Goal: Information Seeking & Learning: Learn about a topic

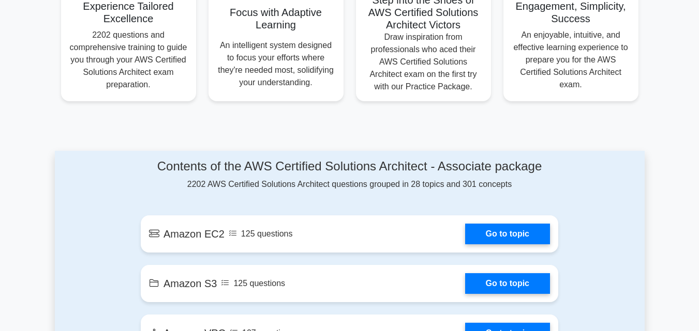
scroll to position [455, 0]
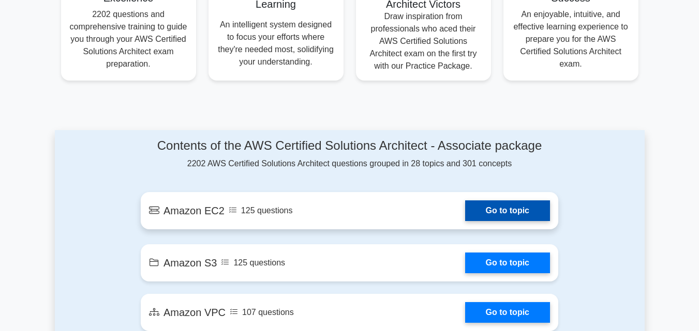
click at [494, 213] on link "Go to topic" at bounding box center [507, 211] width 85 height 21
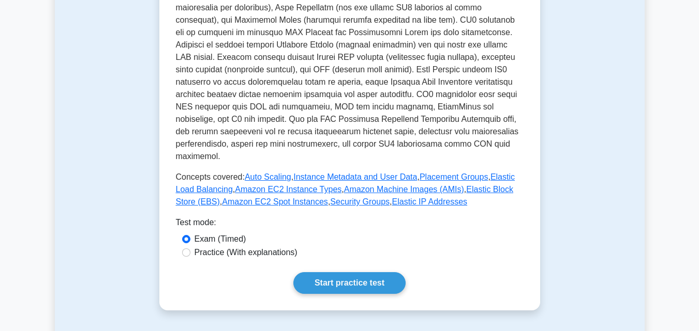
scroll to position [352, 0]
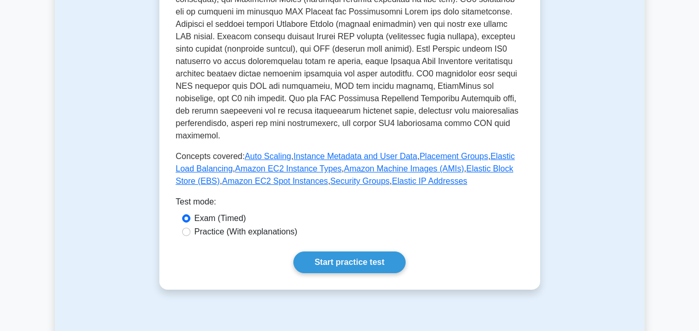
click at [254, 226] on label "Practice (With explanations)" at bounding box center [245, 232] width 103 height 12
click at [190, 228] on input "Practice (With explanations)" at bounding box center [186, 232] width 8 height 8
radio input "true"
click at [340, 252] on link "Start practice test" at bounding box center [349, 263] width 112 height 22
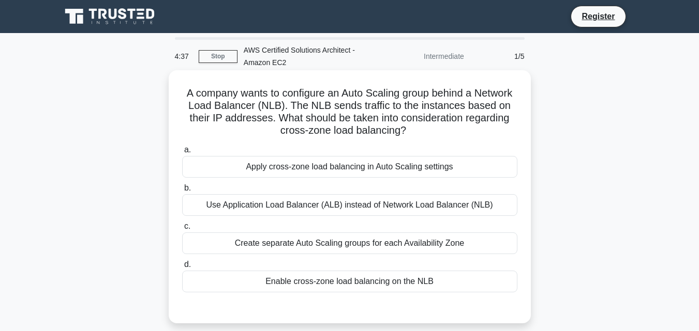
click at [331, 208] on div "Use Application Load Balancer (ALB) instead of Network Load Balancer (NLB)" at bounding box center [349, 205] width 335 height 22
click at [182, 192] on input "b. Use Application Load Balancer (ALB) instead of Network Load Balancer (NLB)" at bounding box center [182, 188] width 0 height 7
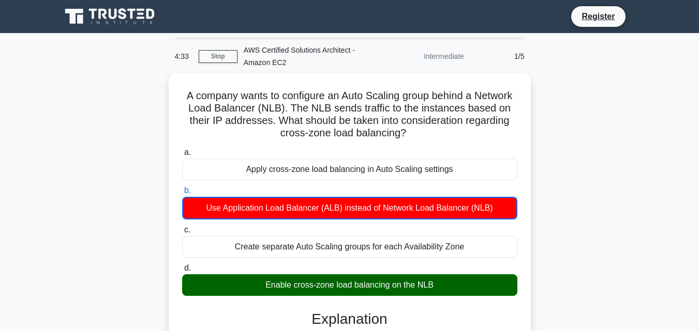
click at [561, 249] on div "A company wants to configure an Auto Scaling group behind a Network Load Balanc…" at bounding box center [349, 266] width 589 height 387
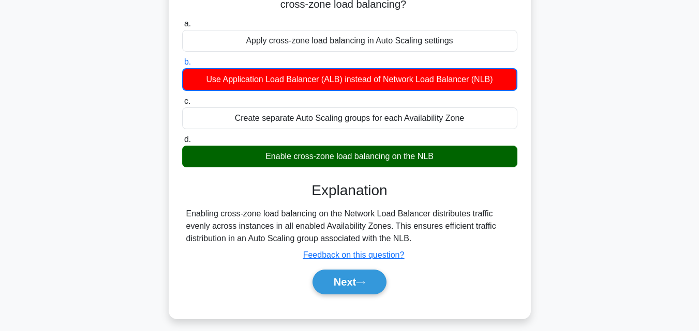
scroll to position [145, 0]
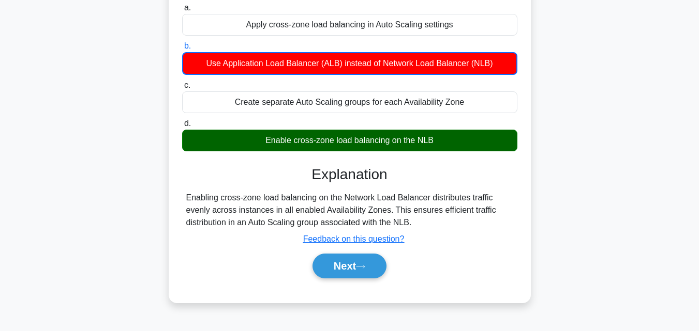
click at [607, 163] on div "A company wants to configure an Auto Scaling group behind a Network Load Balanc…" at bounding box center [349, 121] width 589 height 387
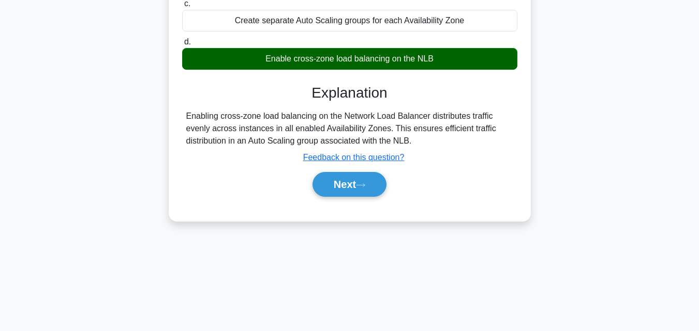
scroll to position [227, 0]
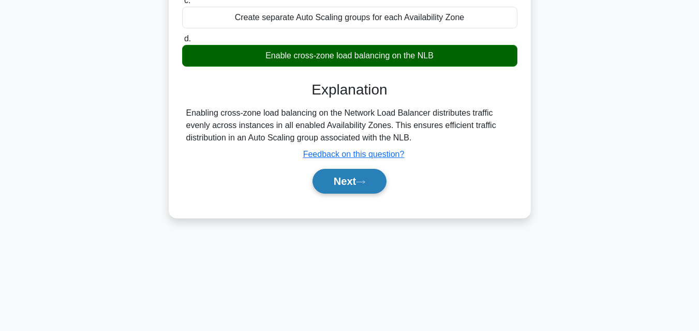
click at [365, 184] on icon at bounding box center [360, 182] width 9 height 6
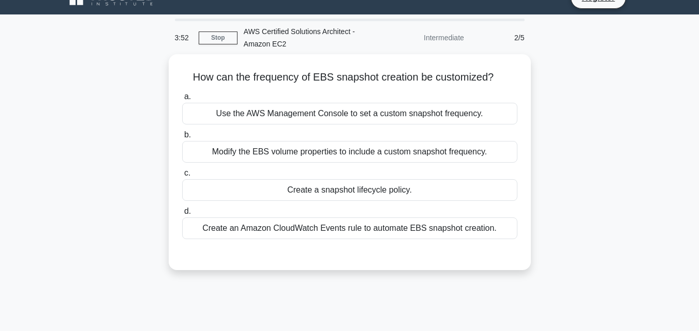
scroll to position [21, 0]
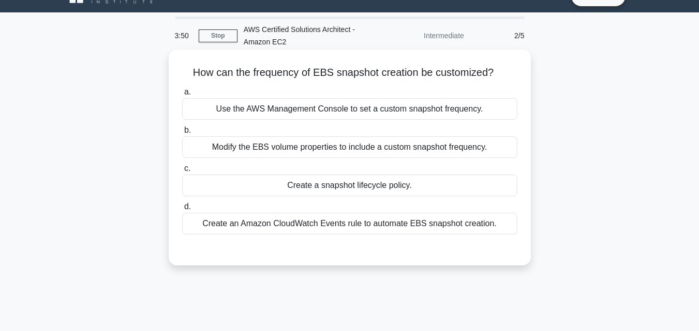
click at [361, 223] on div "Create an Amazon CloudWatch Events rule to automate EBS snapshot creation." at bounding box center [349, 224] width 335 height 22
click at [182, 210] on input "d. Create an Amazon CloudWatch Events rule to automate EBS snapshot creation." at bounding box center [182, 207] width 0 height 7
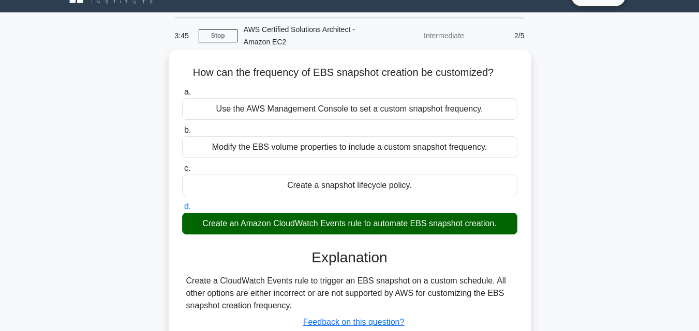
click at [182, 89] on input "a. Use the AWS Management Console to set a custom snapshot frequency." at bounding box center [182, 92] width 0 height 7
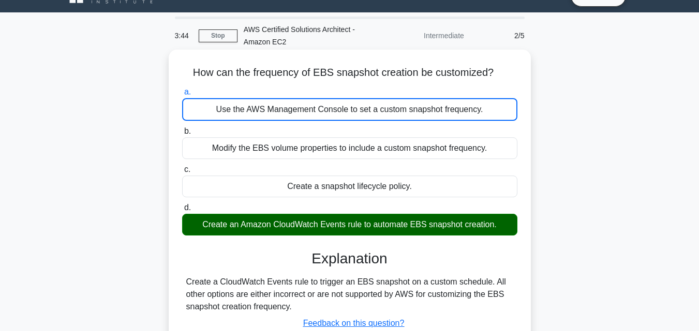
click at [182, 128] on input "b. Modify the EBS volume properties to include a custom snapshot frequency." at bounding box center [182, 131] width 0 height 7
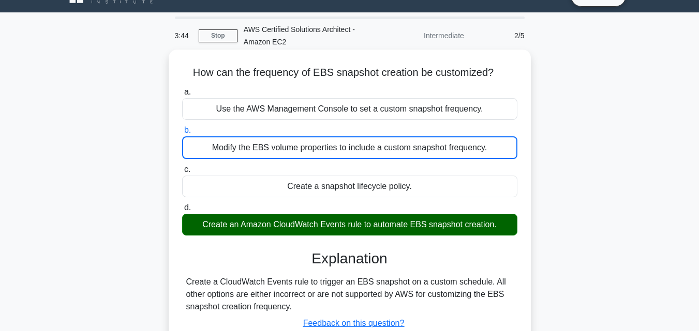
click at [182, 167] on input "c. Create a snapshot lifecycle policy." at bounding box center [182, 170] width 0 height 7
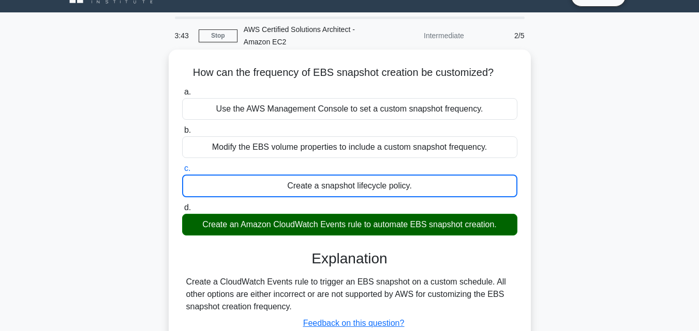
click at [182, 205] on input "d. Create an Amazon CloudWatch Events rule to automate EBS snapshot creation." at bounding box center [182, 208] width 0 height 7
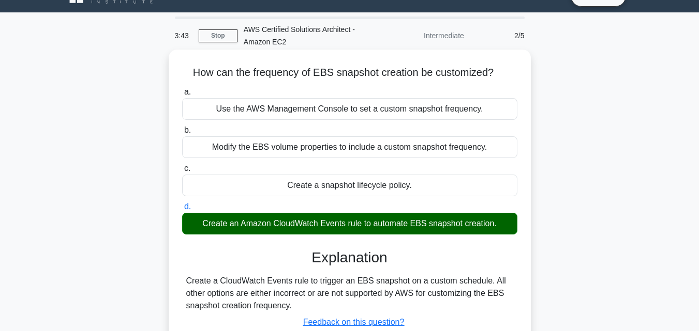
click at [182, 89] on input "a. Use the AWS Management Console to set a custom snapshot frequency." at bounding box center [182, 92] width 0 height 7
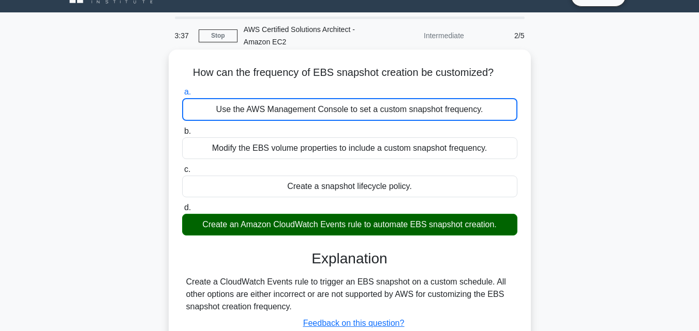
click at [438, 251] on h3 "Explanation" at bounding box center [349, 259] width 323 height 18
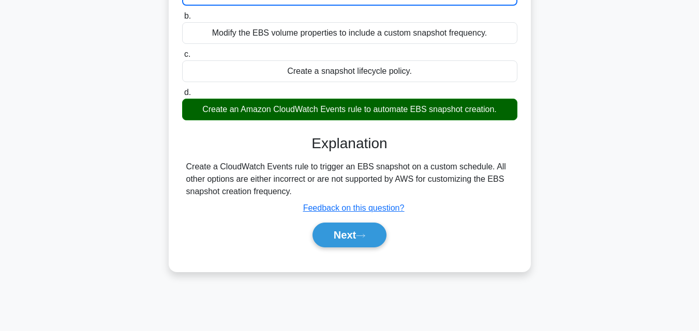
scroll to position [145, 0]
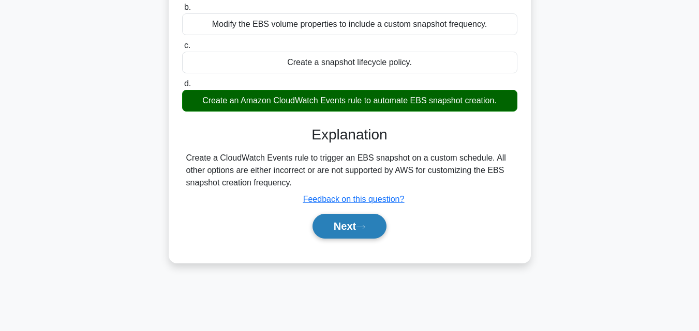
click at [339, 232] on button "Next" at bounding box center [349, 226] width 74 height 25
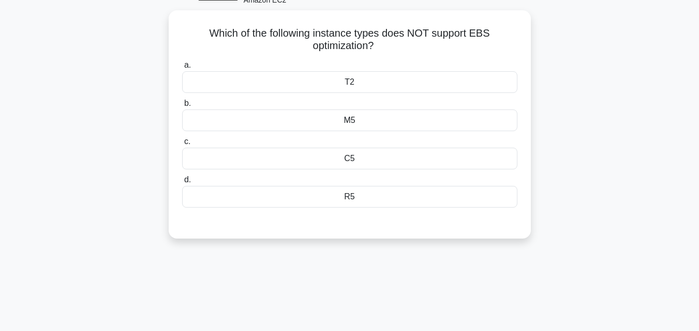
scroll to position [62, 0]
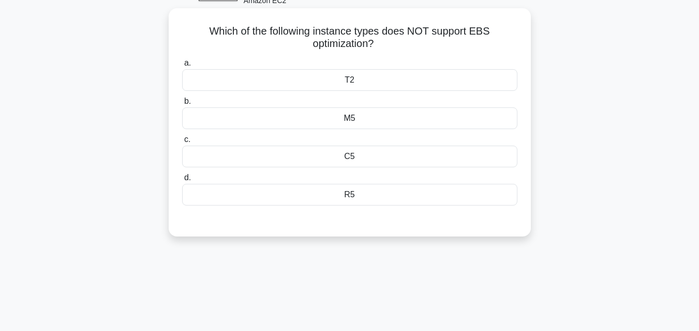
click at [347, 76] on div "T2" at bounding box center [349, 80] width 335 height 22
click at [182, 67] on input "a. T2" at bounding box center [182, 63] width 0 height 7
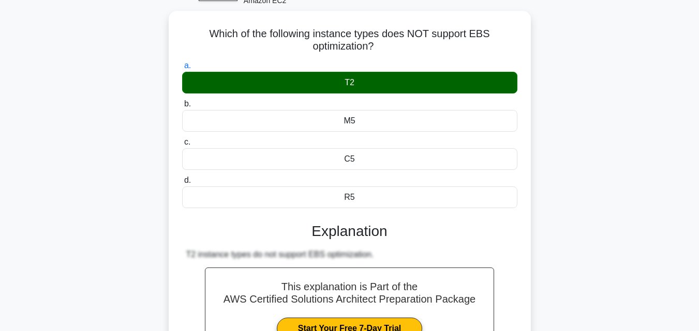
click at [148, 243] on div "Which of the following instance types does NOT support EBS optimization? .spinn…" at bounding box center [349, 235] width 589 height 448
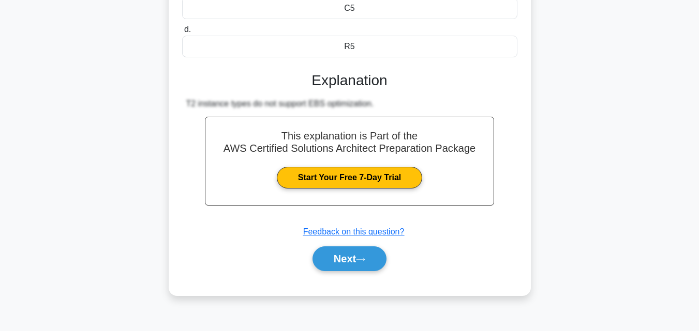
scroll to position [227, 0]
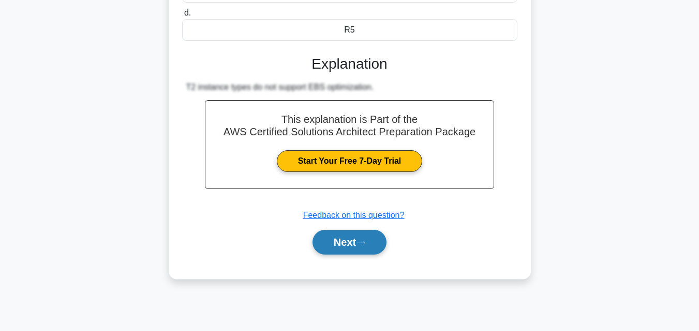
click at [353, 246] on button "Next" at bounding box center [349, 242] width 74 height 25
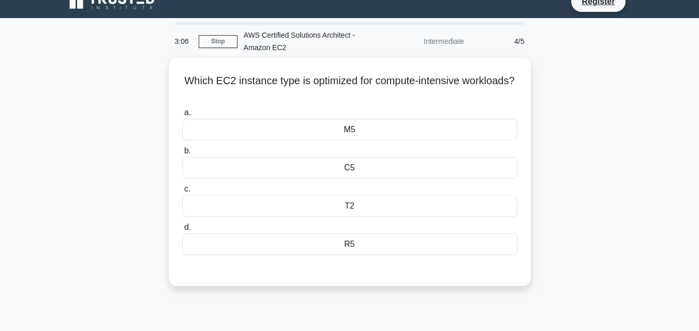
scroll to position [0, 0]
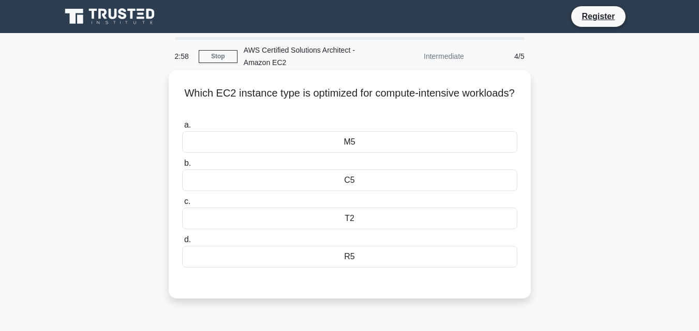
click at [357, 212] on div "T2" at bounding box center [349, 219] width 335 height 22
click at [182, 205] on input "c. T2" at bounding box center [182, 202] width 0 height 7
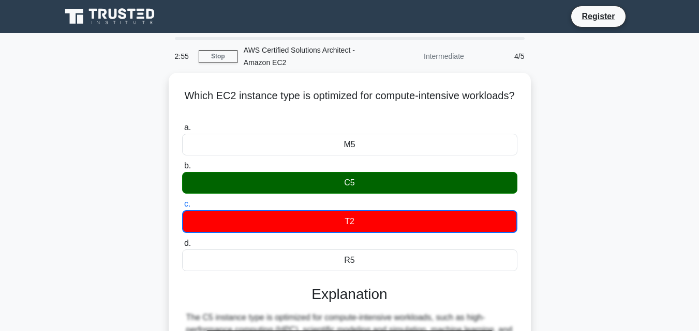
click at [124, 210] on div "Which EC2 instance type is optimized for compute-intensive workloads? .spinner_…" at bounding box center [349, 304] width 589 height 462
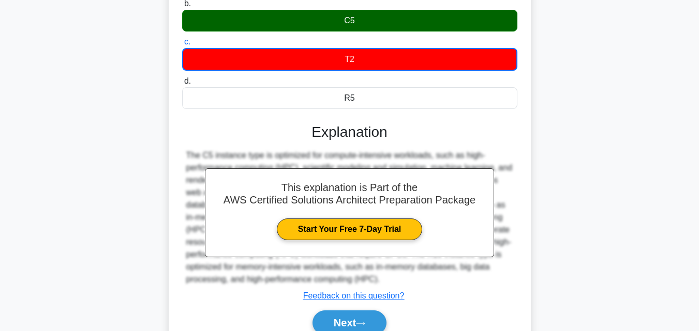
scroll to position [227, 0]
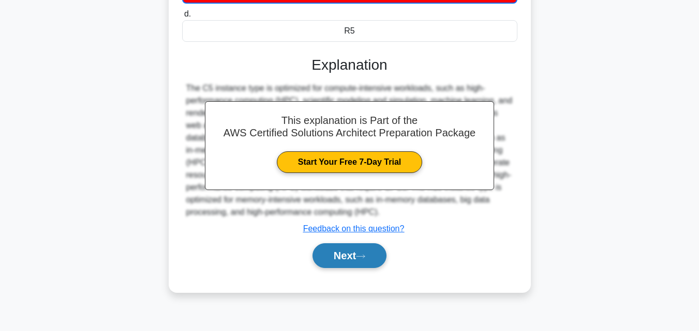
click at [341, 257] on button "Next" at bounding box center [349, 256] width 74 height 25
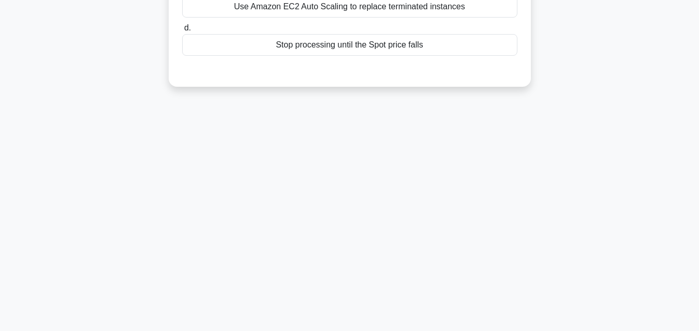
click at [206, 176] on div "2:49 Stop AWS Certified Solutions Architect - Amazon EC2 Intermediate 5/5 You u…" at bounding box center [349, 68] width 589 height 517
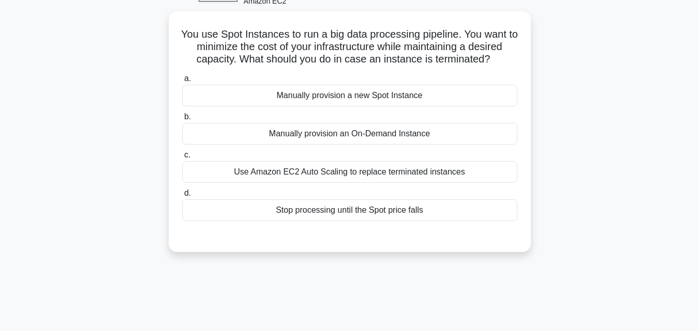
scroll to position [41, 0]
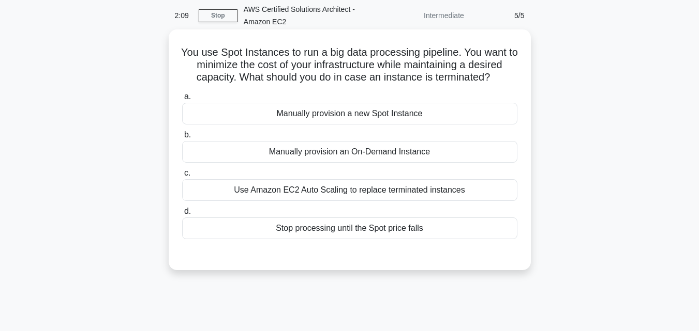
click at [350, 152] on div "Manually provision an On-Demand Instance" at bounding box center [349, 152] width 335 height 22
click at [182, 139] on input "b. Manually provision an On-Demand Instance" at bounding box center [182, 135] width 0 height 7
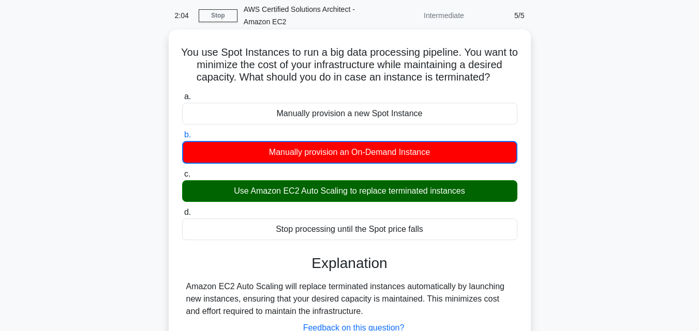
click at [417, 232] on div "Stop processing until the Spot price falls" at bounding box center [349, 230] width 335 height 22
click at [182, 216] on input "d. Stop processing until the Spot price falls" at bounding box center [182, 212] width 0 height 7
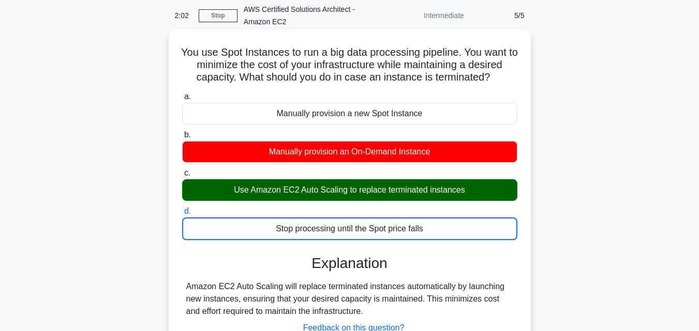
click at [182, 94] on input "a. Manually provision a new Spot Instance" at bounding box center [182, 97] width 0 height 7
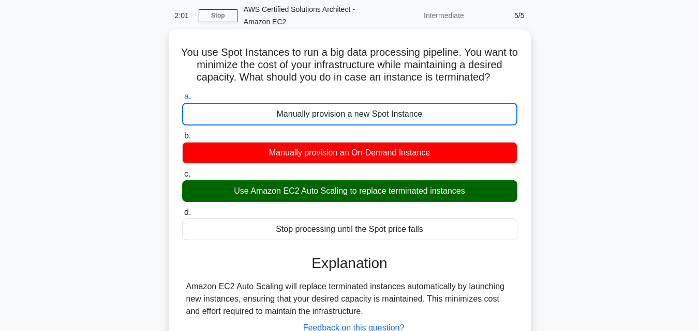
click at [182, 133] on input "b. Manually provision an On-Demand Instance" at bounding box center [182, 136] width 0 height 7
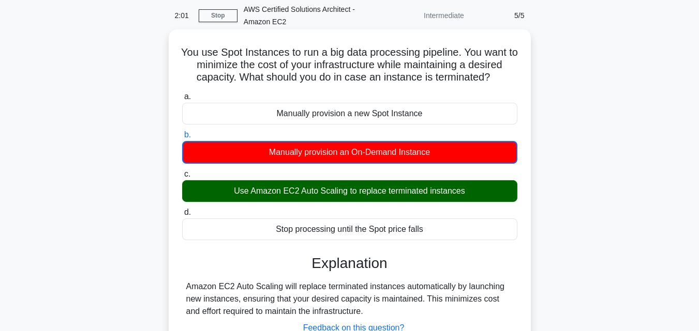
click at [182, 171] on input "c. Use Amazon EC2 Auto Scaling to replace terminated instances" at bounding box center [182, 174] width 0 height 7
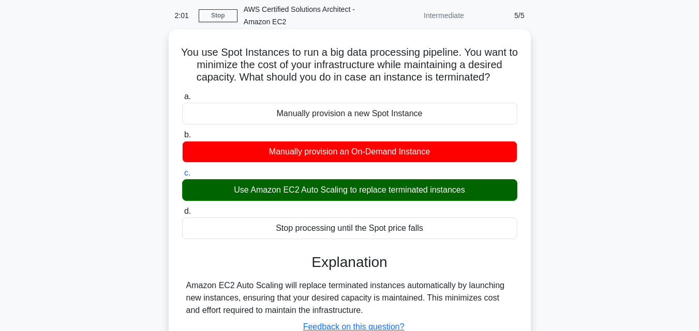
click at [182, 208] on input "d. Stop processing until the Spot price falls" at bounding box center [182, 211] width 0 height 7
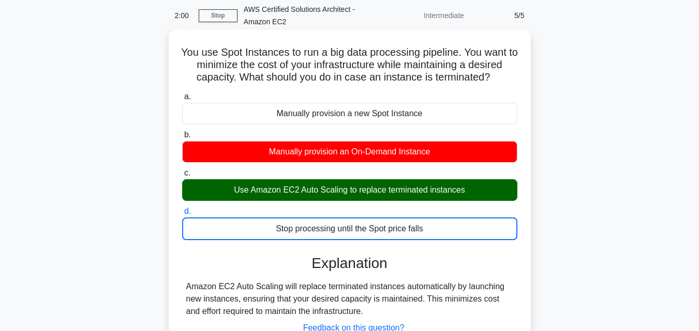
click at [182, 94] on input "a. Manually provision a new Spot Instance" at bounding box center [182, 97] width 0 height 7
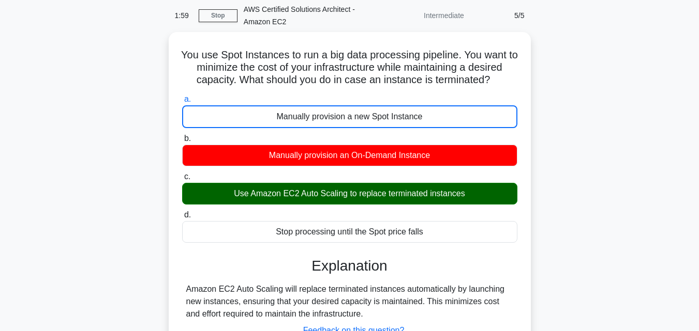
click at [633, 229] on div "You use Spot Instances to run a big data processing pipeline. You want to minim…" at bounding box center [349, 219] width 589 height 375
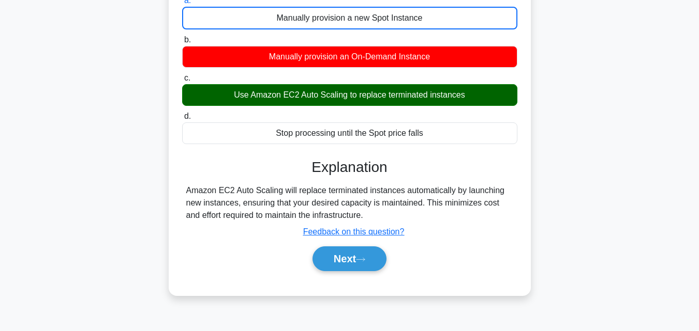
scroll to position [227, 0]
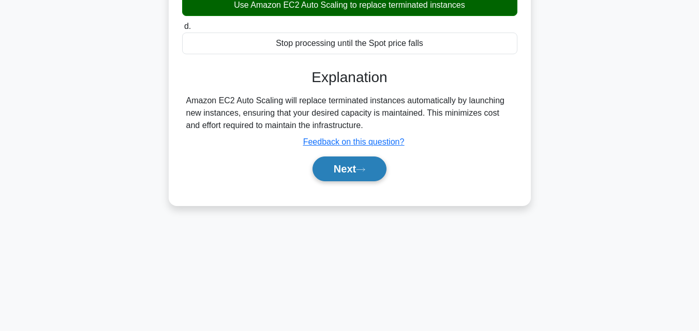
click at [383, 162] on button "Next" at bounding box center [349, 169] width 74 height 25
